Goal: Task Accomplishment & Management: Manage account settings

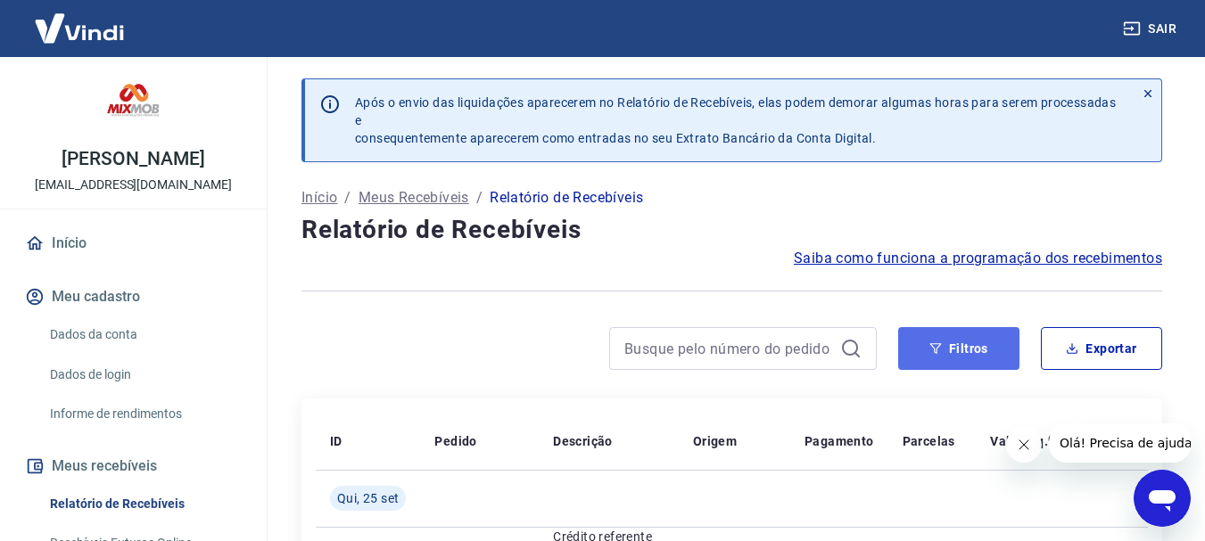
click at [939, 330] on button "Filtros" at bounding box center [958, 348] width 121 height 43
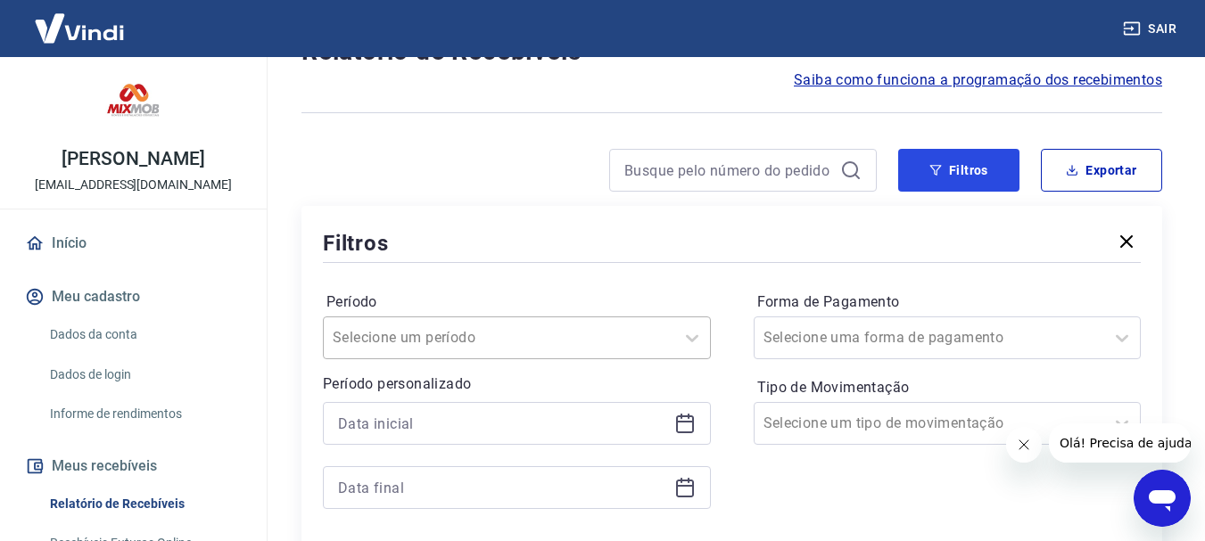
scroll to position [446, 0]
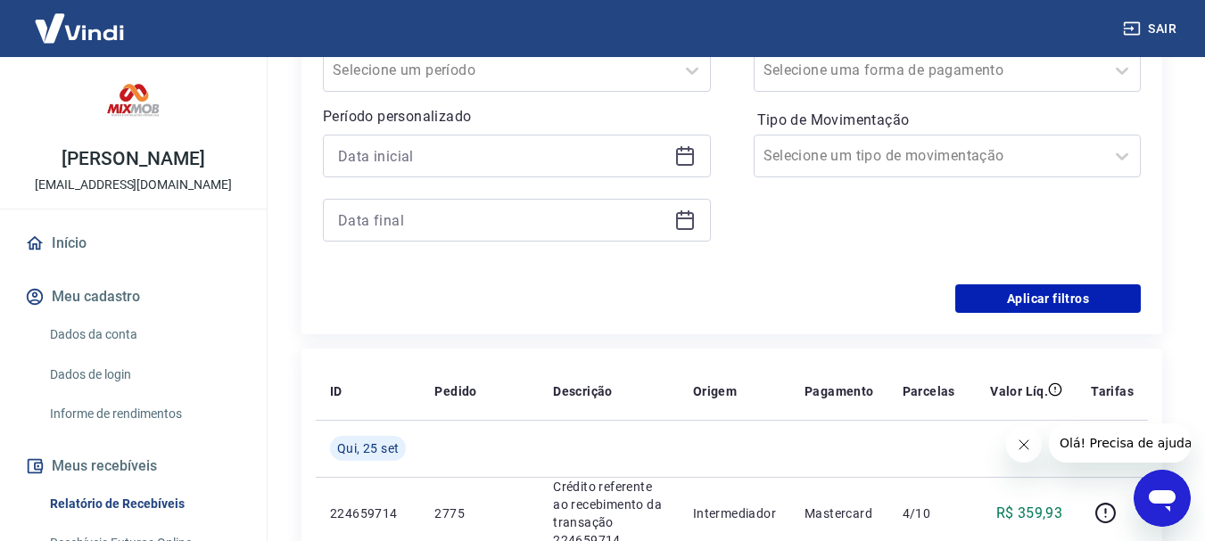
click at [678, 156] on icon at bounding box center [684, 155] width 21 height 21
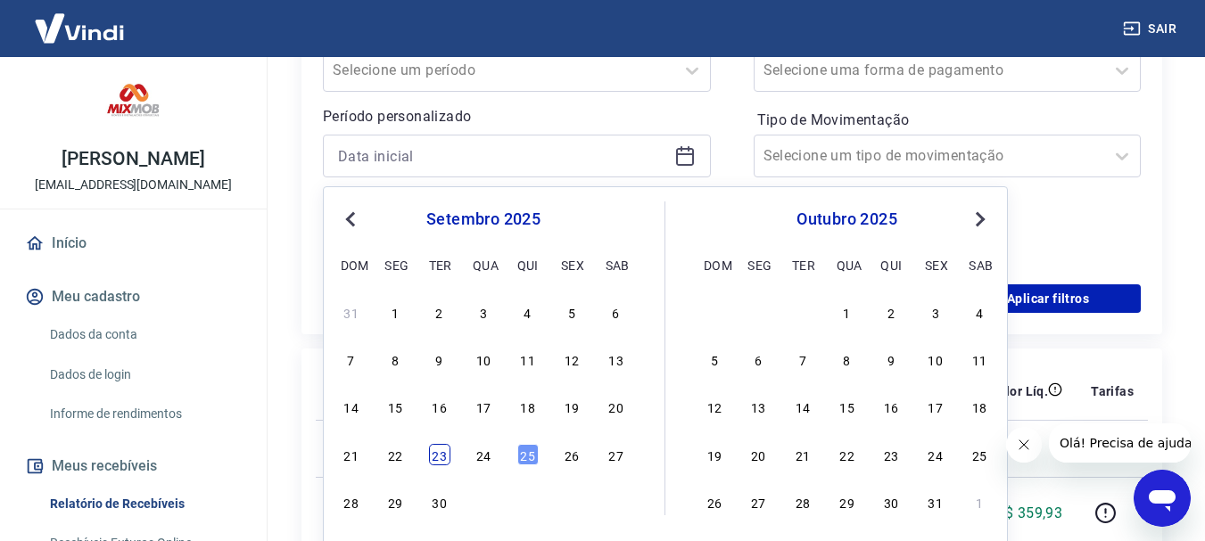
click at [439, 457] on div "23" at bounding box center [439, 454] width 21 height 21
click at [439, 457] on td at bounding box center [479, 448] width 119 height 57
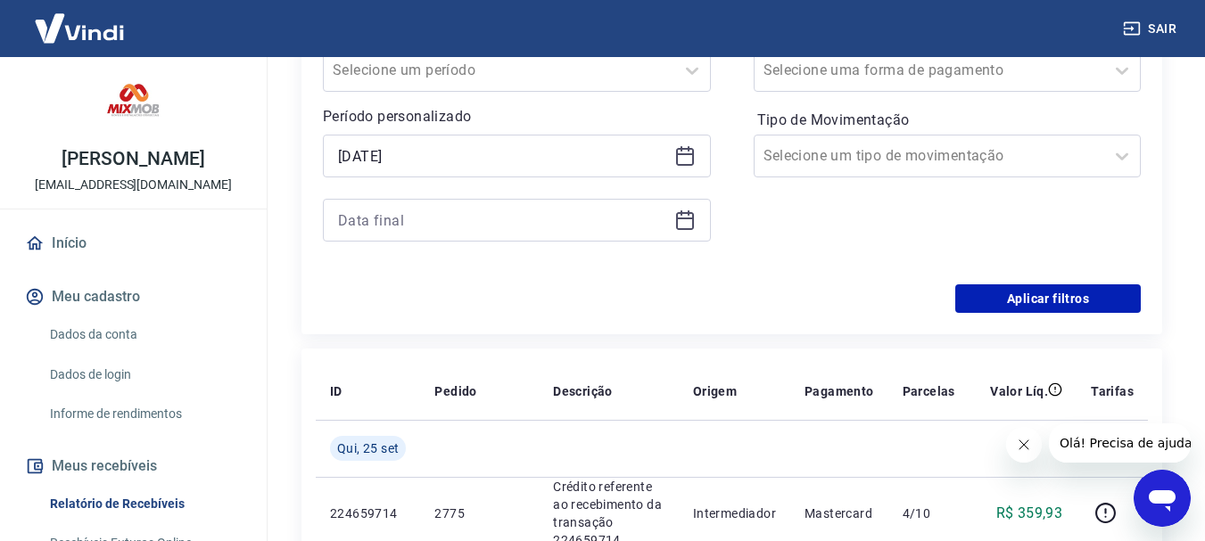
type input "[DATE]"
click at [687, 222] on icon at bounding box center [684, 220] width 21 height 21
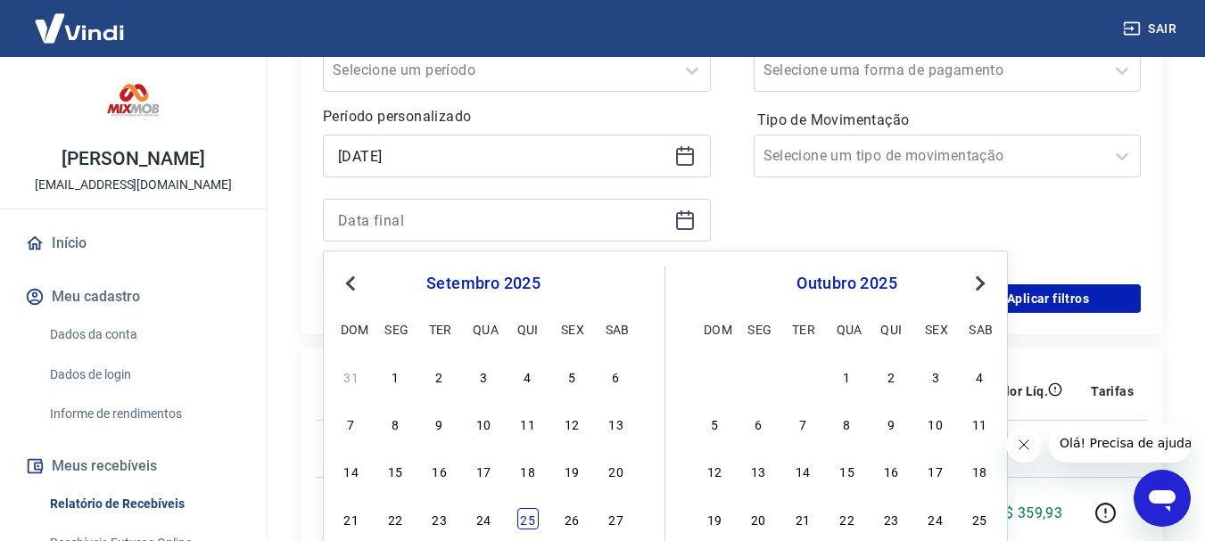
click at [533, 517] on div "25" at bounding box center [527, 518] width 21 height 21
click at [533, 517] on td "2775" at bounding box center [479, 513] width 119 height 72
type input "[DATE]"
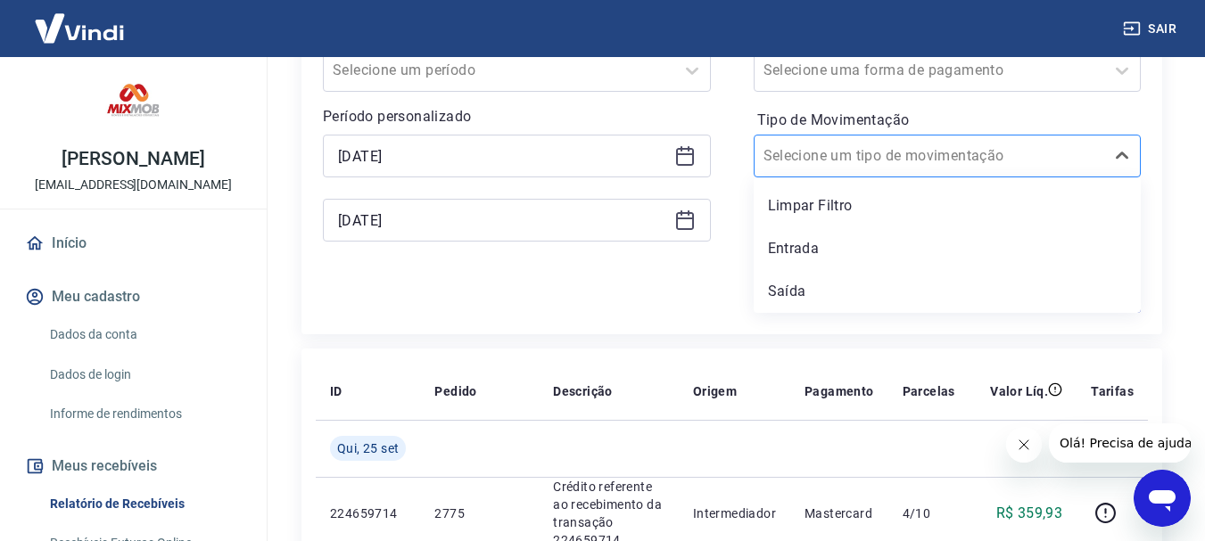
click at [1037, 162] on div at bounding box center [929, 156] width 333 height 25
click at [820, 252] on div "Entrada" at bounding box center [948, 249] width 388 height 36
click at [820, 252] on div "Forma de Pagamento Selecione uma forma de pagamento Tipo de Movimentação option…" at bounding box center [948, 142] width 388 height 243
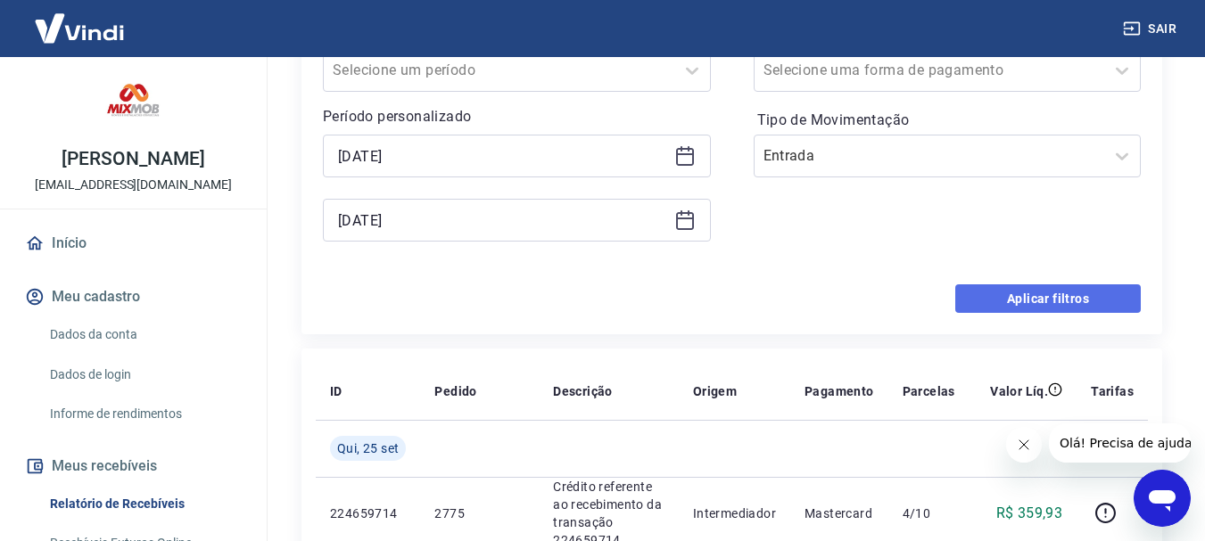
click at [1028, 295] on button "Aplicar filtros" at bounding box center [1047, 298] width 185 height 29
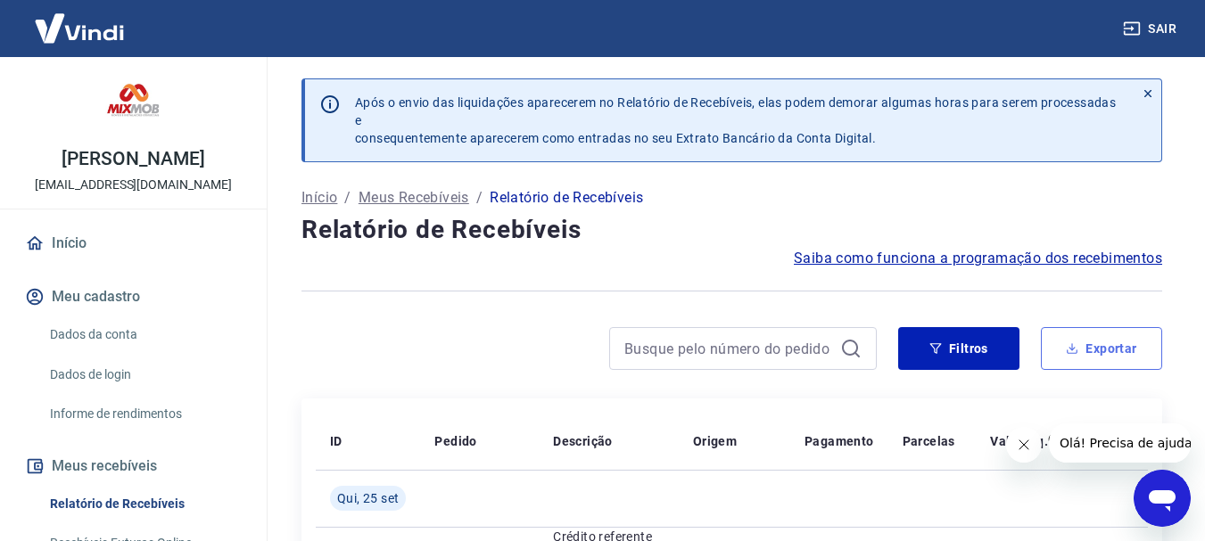
click at [1096, 353] on button "Exportar" at bounding box center [1101, 348] width 121 height 43
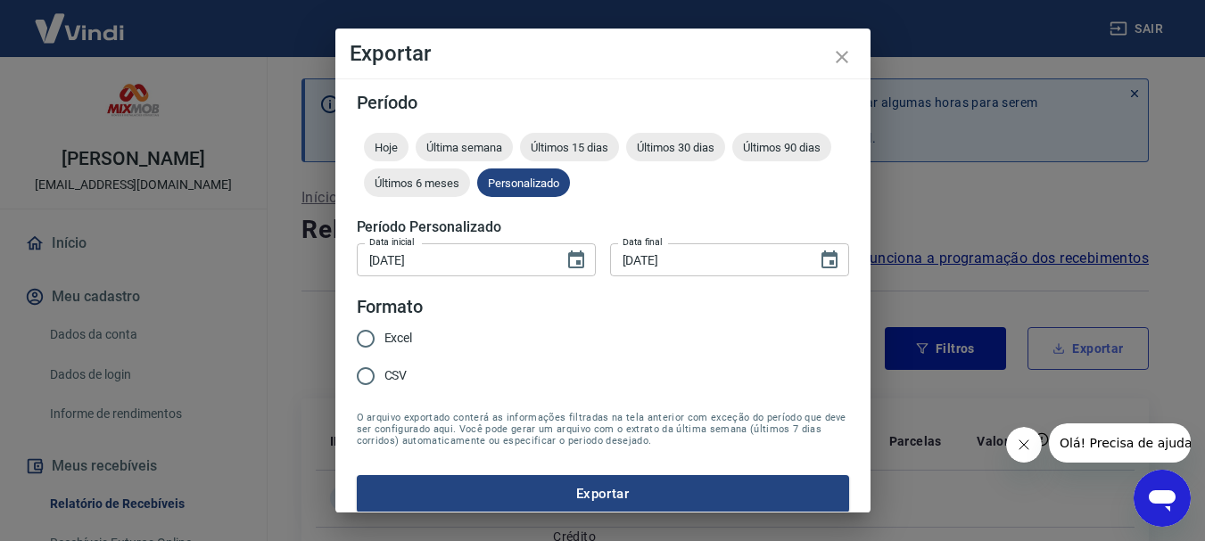
type input "[DATE]"
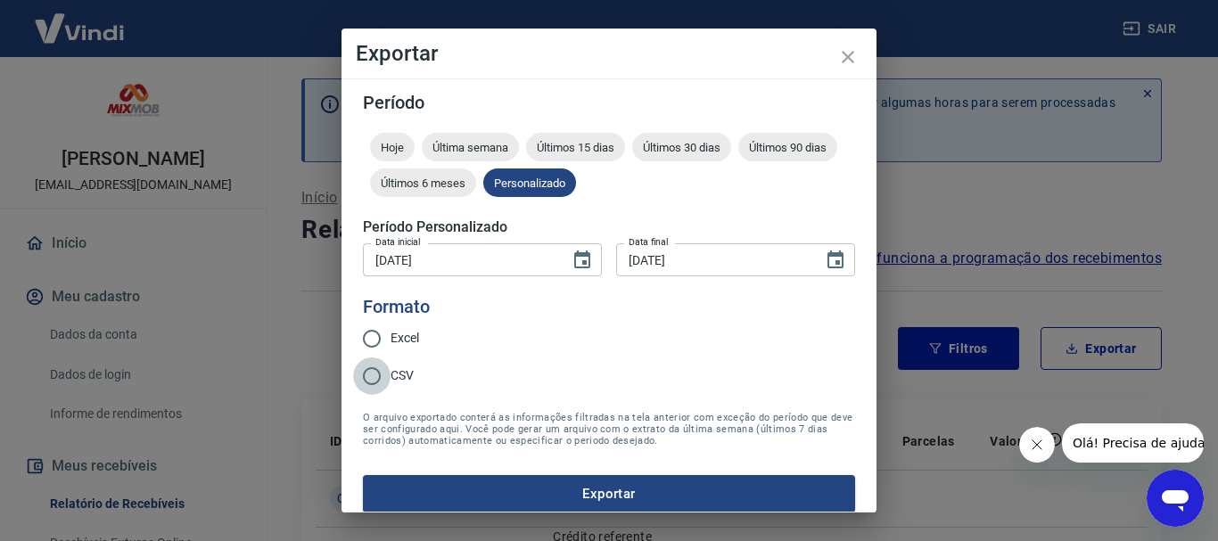
click at [376, 374] on input "CSV" at bounding box center [371, 376] width 37 height 37
radio input "true"
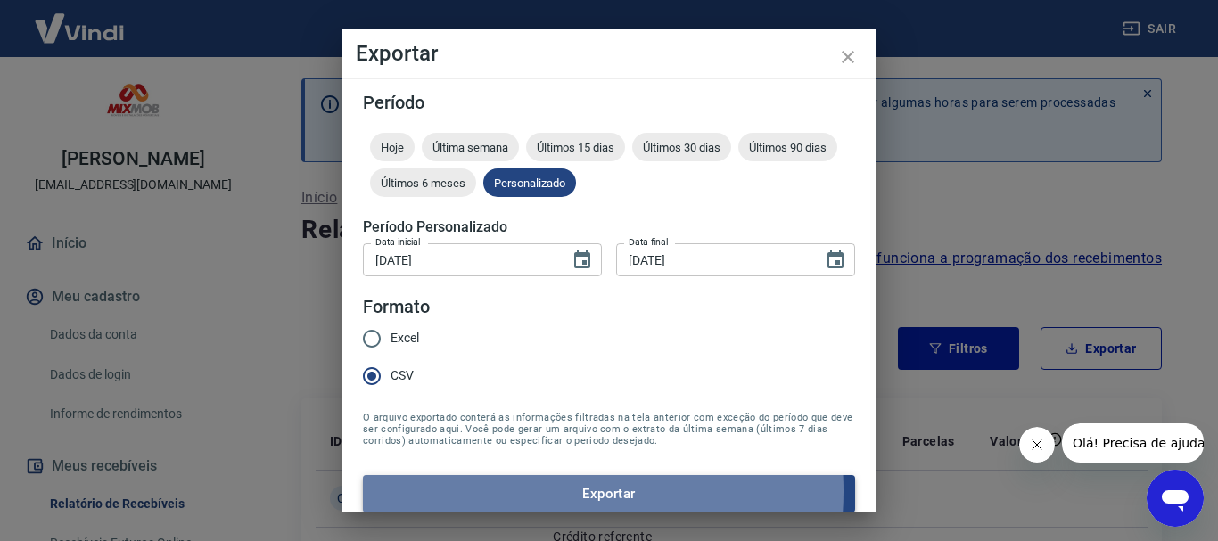
click at [524, 491] on button "Exportar" at bounding box center [609, 493] width 492 height 37
